Goal: Task Accomplishment & Management: Complete application form

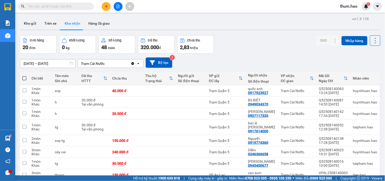
scroll to position [28, 0]
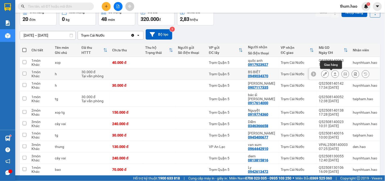
click at [334, 74] on icon at bounding box center [336, 74] width 4 height 4
click at [334, 75] on icon at bounding box center [336, 74] width 4 height 4
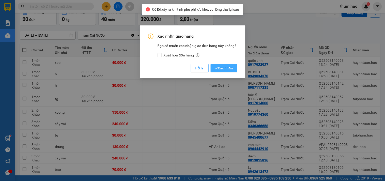
click at [225, 67] on span "Xác nhận" at bounding box center [224, 68] width 19 height 6
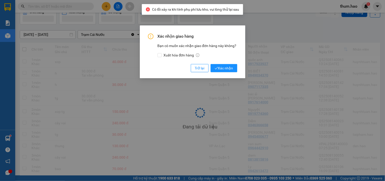
scroll to position [23, 0]
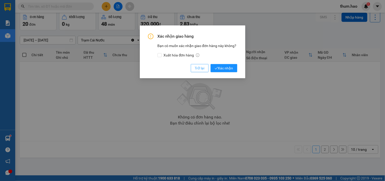
click at [193, 69] on button "Trở lại" at bounding box center [200, 68] width 18 height 8
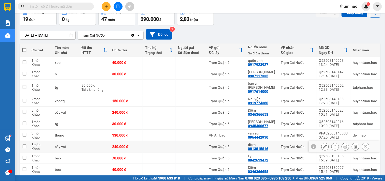
scroll to position [45, 0]
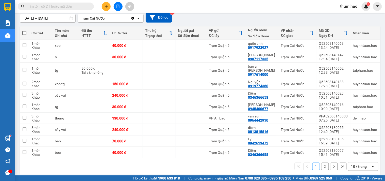
click at [321, 163] on button "2" at bounding box center [325, 166] width 8 height 8
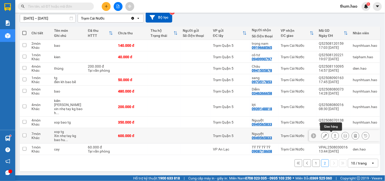
click at [334, 135] on icon at bounding box center [336, 136] width 4 height 4
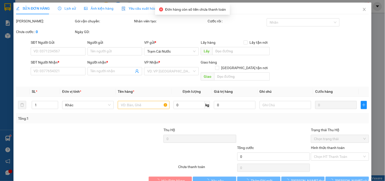
type input "0949565833"
type input "Nguyệt"
type input "600.000"
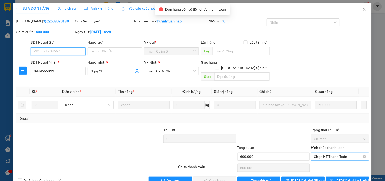
click at [332, 153] on span "Chọn HT Thanh Toán" at bounding box center [340, 157] width 52 height 8
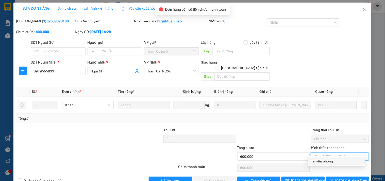
click at [324, 161] on div "Tại văn phòng" at bounding box center [336, 161] width 51 height 6
type input "0"
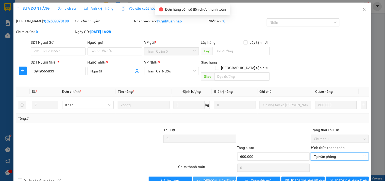
click at [209, 178] on span "[PERSON_NAME] và Giao hàng" at bounding box center [227, 181] width 49 height 6
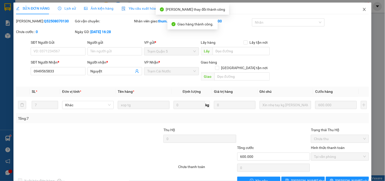
click at [363, 11] on icon "close" at bounding box center [365, 9] width 4 height 4
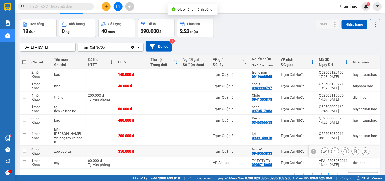
scroll to position [31, 0]
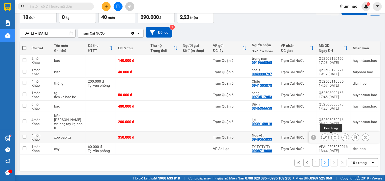
click at [334, 135] on icon at bounding box center [336, 137] width 4 height 4
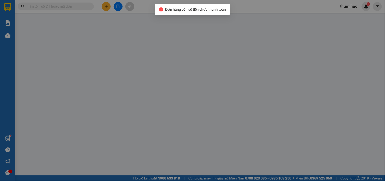
type input "0949565833"
type input "Nguyệt"
type input "350.000"
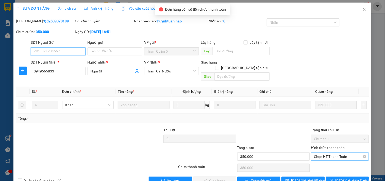
click at [327, 153] on span "Chọn HT Thanh Toán" at bounding box center [340, 157] width 52 height 8
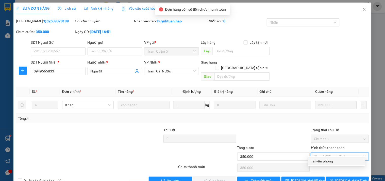
click at [324, 158] on div "Tại văn phòng" at bounding box center [336, 161] width 51 height 6
type input "0"
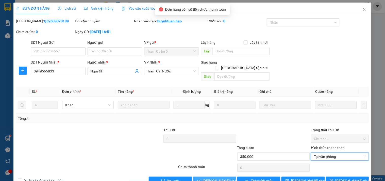
click at [207, 178] on span "[PERSON_NAME] và Giao hàng" at bounding box center [227, 181] width 49 height 6
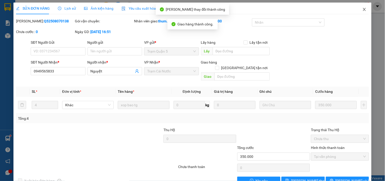
click at [363, 8] on icon "close" at bounding box center [365, 9] width 4 height 4
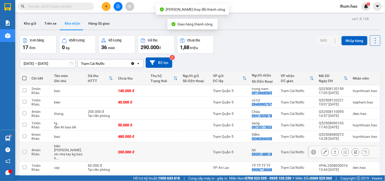
scroll to position [23, 0]
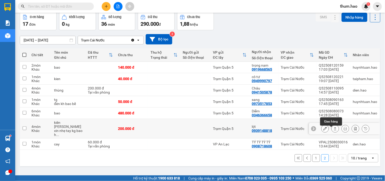
click at [332, 130] on button at bounding box center [335, 128] width 7 height 9
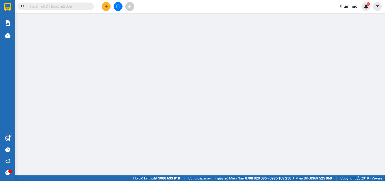
type input "0939148818"
type input "lợi"
type input "200.000"
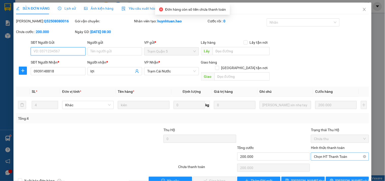
click at [319, 153] on span "Chọn HT Thanh Toán" at bounding box center [340, 157] width 52 height 8
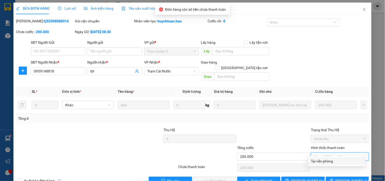
click at [319, 159] on div "Tại văn phòng" at bounding box center [336, 161] width 51 height 6
type input "0"
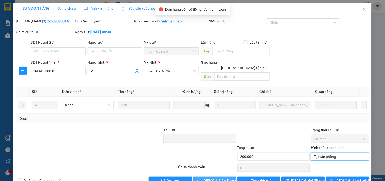
click at [214, 178] on span "[PERSON_NAME] và Giao hàng" at bounding box center [227, 181] width 49 height 6
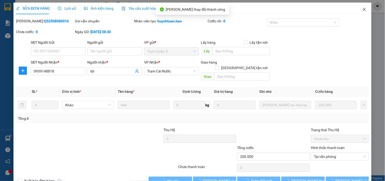
click at [363, 11] on icon "close" at bounding box center [364, 9] width 3 height 3
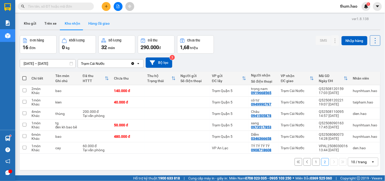
click at [99, 27] on button "Hàng đã giao" at bounding box center [98, 23] width 29 height 12
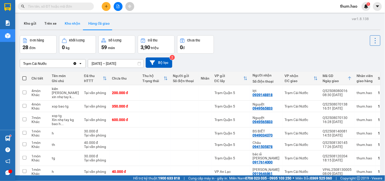
click at [70, 26] on button "Kho nhận" at bounding box center [73, 23] width 24 height 12
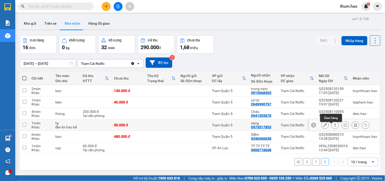
click at [334, 127] on icon at bounding box center [336, 125] width 4 height 4
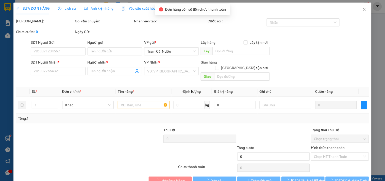
type input "0973517853"
type input "sang"
type input "50.000"
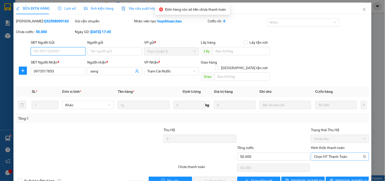
click at [324, 153] on span "Chọn HT Thanh Toán" at bounding box center [340, 157] width 52 height 8
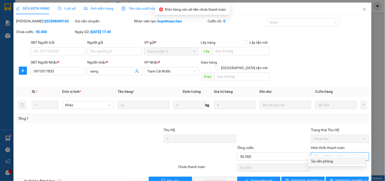
click at [325, 161] on div "Tại văn phòng" at bounding box center [336, 161] width 51 height 6
type input "0"
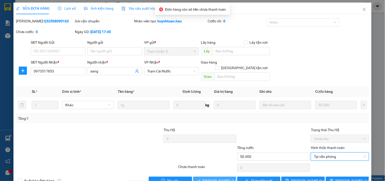
click at [222, 178] on button "[PERSON_NAME] và Giao hàng" at bounding box center [214, 180] width 43 height 8
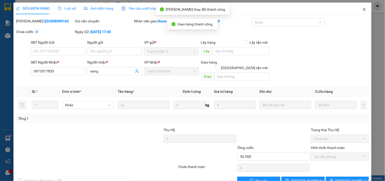
click at [358, 10] on span "Close" at bounding box center [364, 10] width 14 height 14
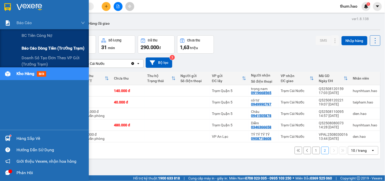
click at [25, 48] on span "Báo cáo dòng tiền (trưởng trạm)" at bounding box center [53, 48] width 63 height 6
